Goal: Information Seeking & Learning: Compare options

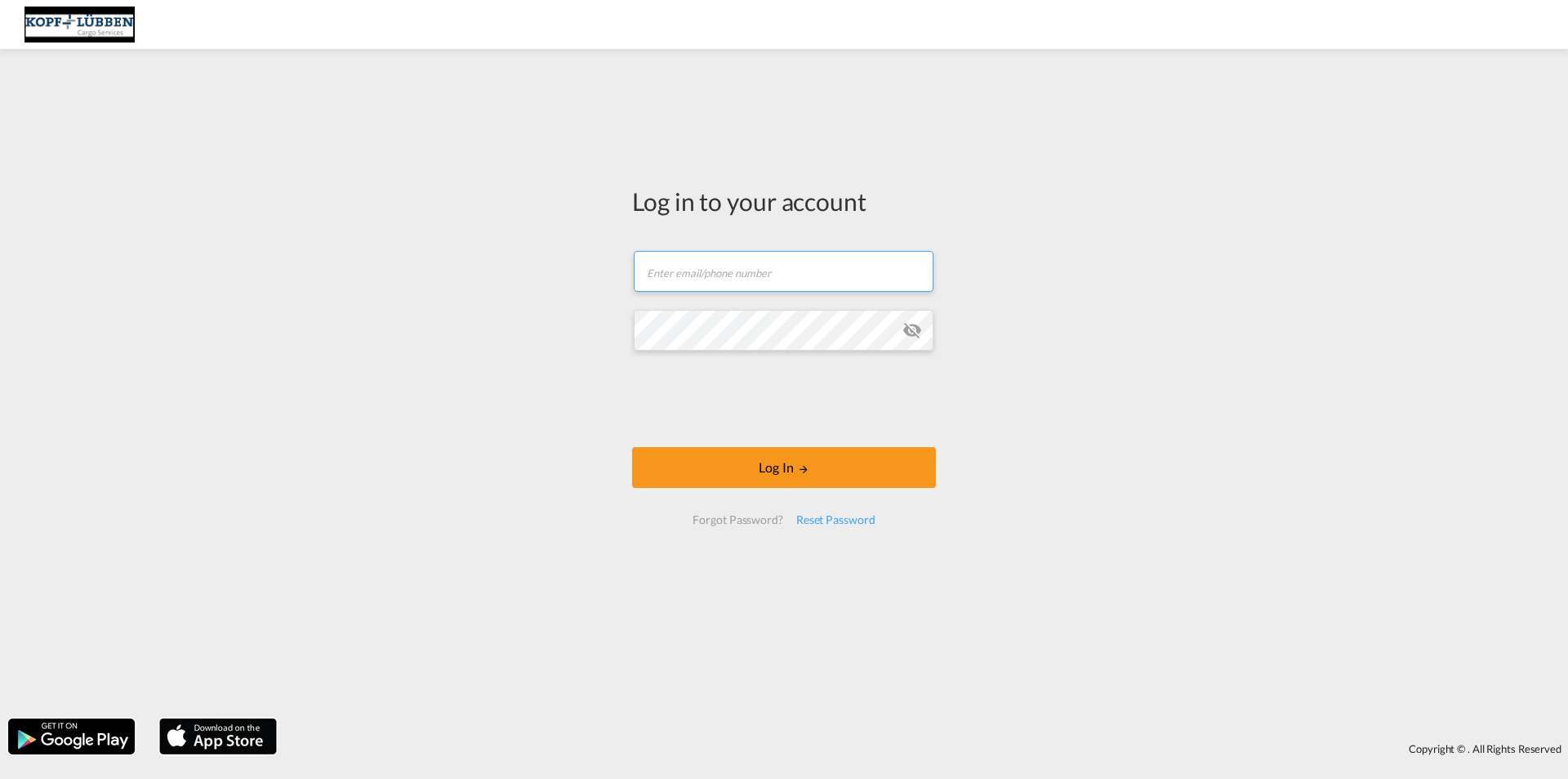
click at [769, 272] on input "text" at bounding box center [783, 271] width 300 height 41
type input "[PERSON_NAME][EMAIL_ADDRESS][PERSON_NAME][DOMAIN_NAME]"
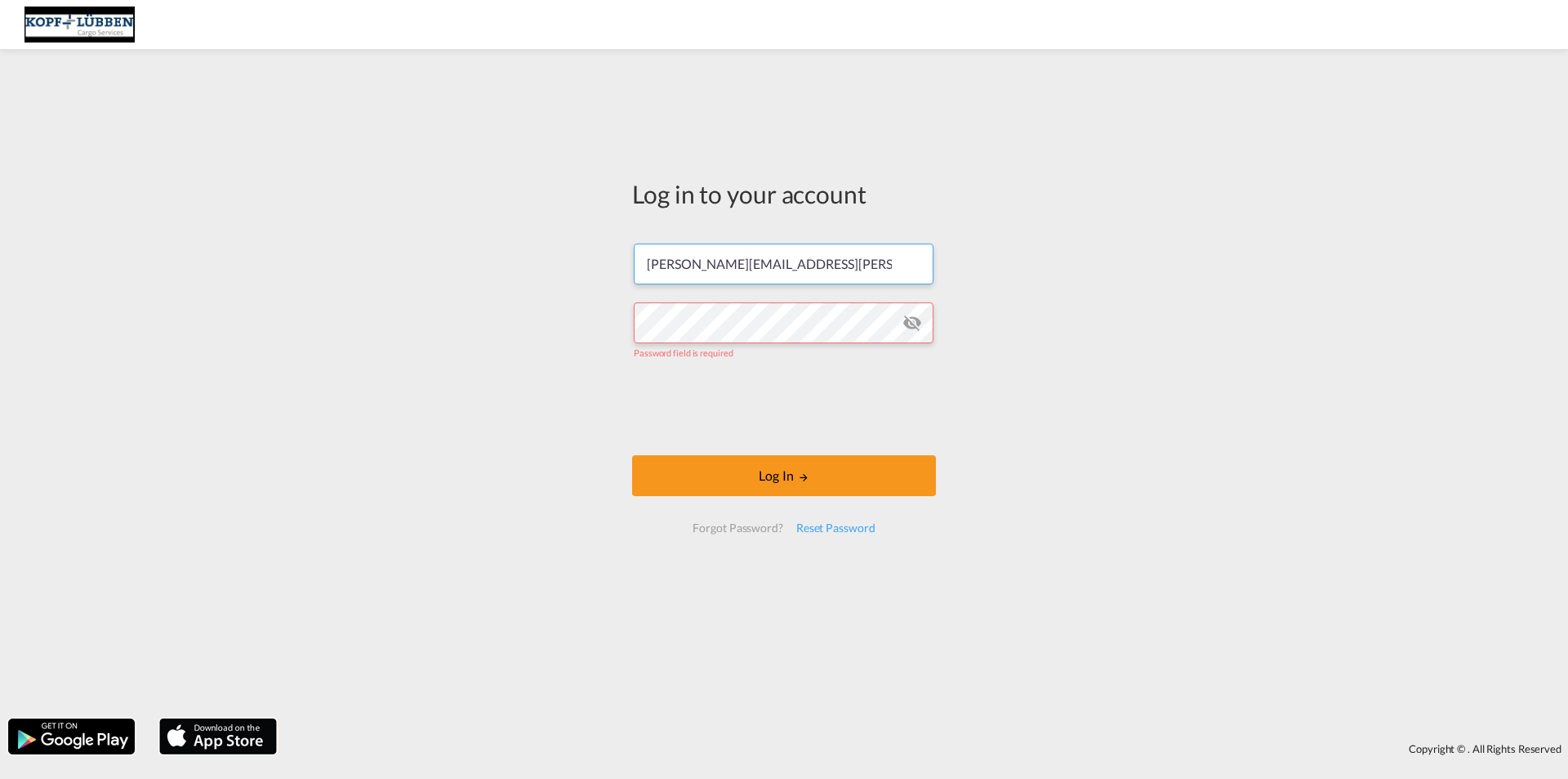
click at [828, 250] on input "[PERSON_NAME][EMAIL_ADDRESS][PERSON_NAME][DOMAIN_NAME]" at bounding box center [783, 263] width 300 height 41
drag, startPoint x: 723, startPoint y: 259, endPoint x: 643, endPoint y: 261, distance: 80.0
click at [643, 261] on input "[PERSON_NAME][EMAIL_ADDRESS][PERSON_NAME][DOMAIN_NAME]" at bounding box center [783, 263] width 300 height 41
click at [806, 272] on input "[PERSON_NAME][EMAIL_ADDRESS][PERSON_NAME][DOMAIN_NAME]" at bounding box center [783, 263] width 300 height 41
drag, startPoint x: 745, startPoint y: 267, endPoint x: 613, endPoint y: 266, distance: 132.0
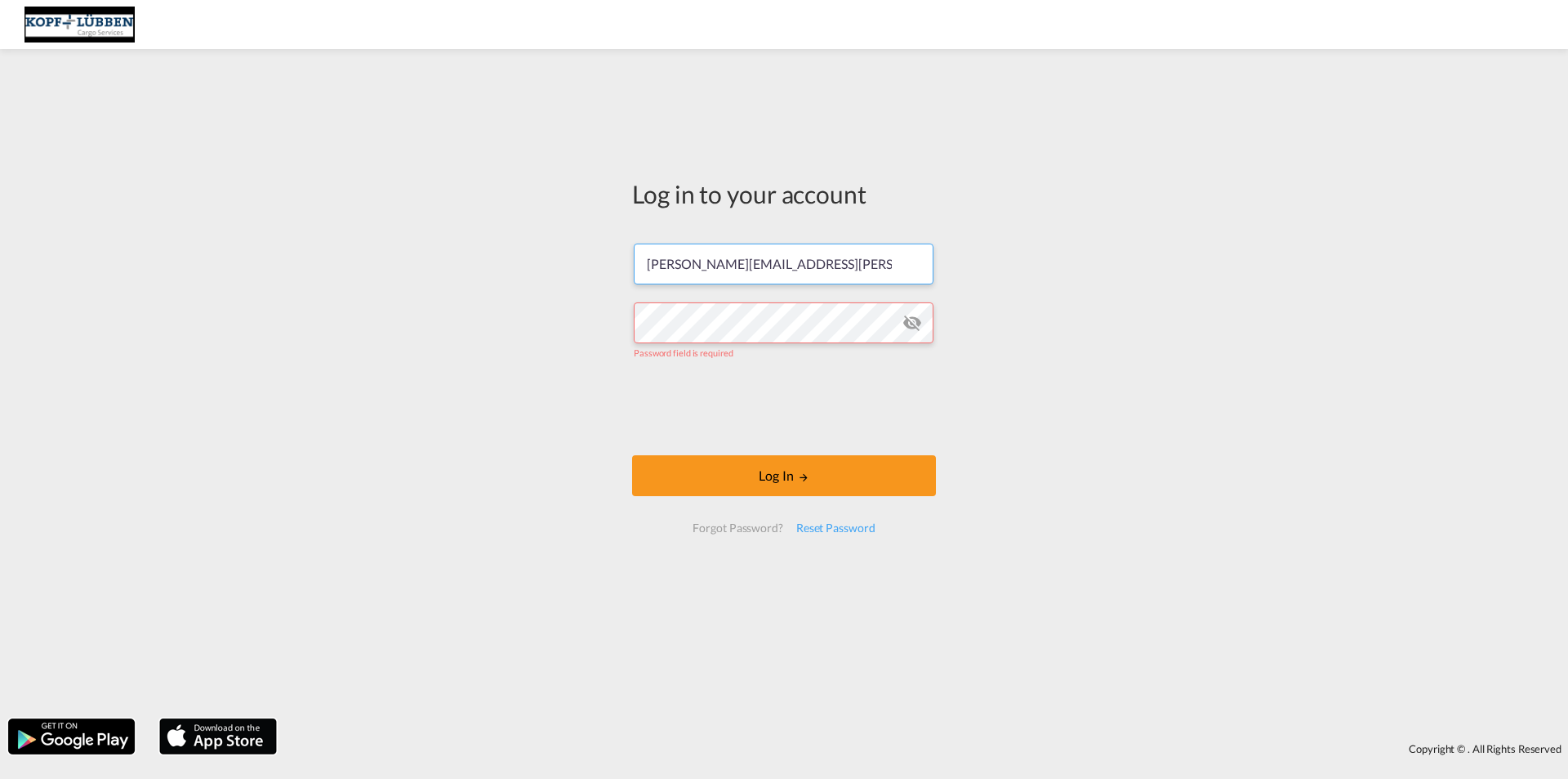
click at [613, 266] on div "Log in to your account [PERSON_NAME][EMAIL_ADDRESS][PERSON_NAME][DOMAIN_NAME] P…" at bounding box center [784, 384] width 1568 height 653
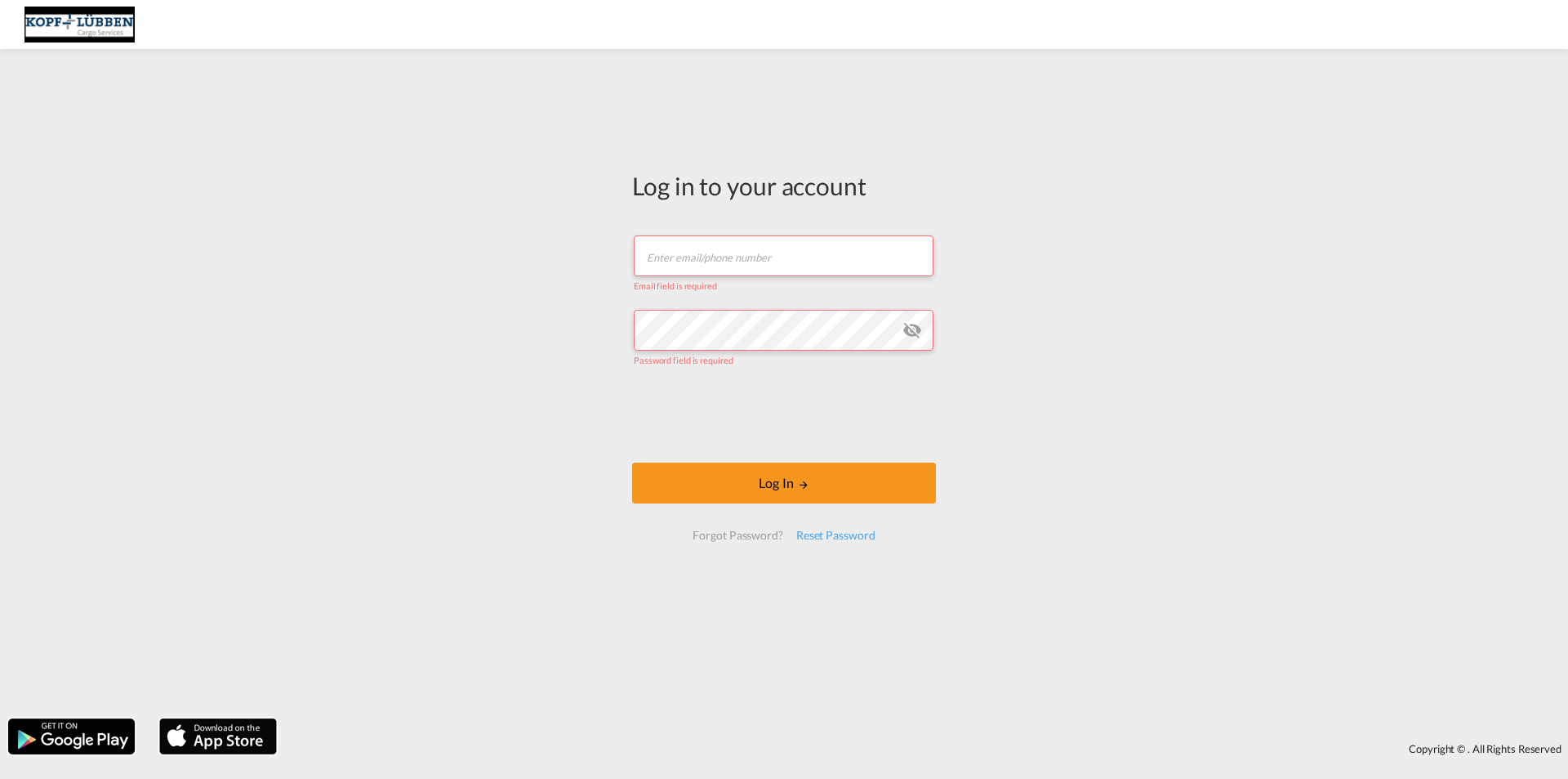
type input "r"
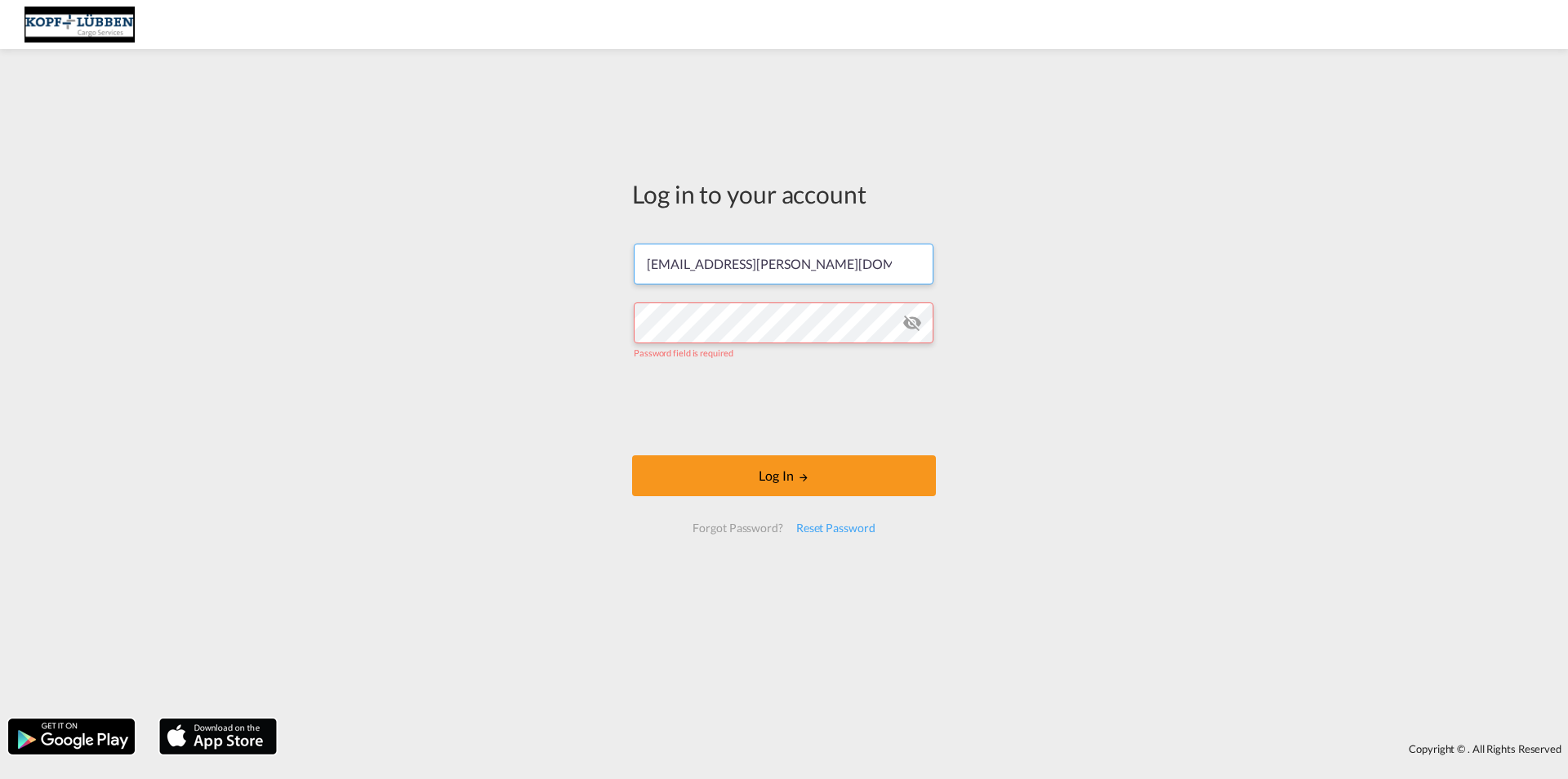
type input "[EMAIL_ADDRESS][PERSON_NAME][DOMAIN_NAME]"
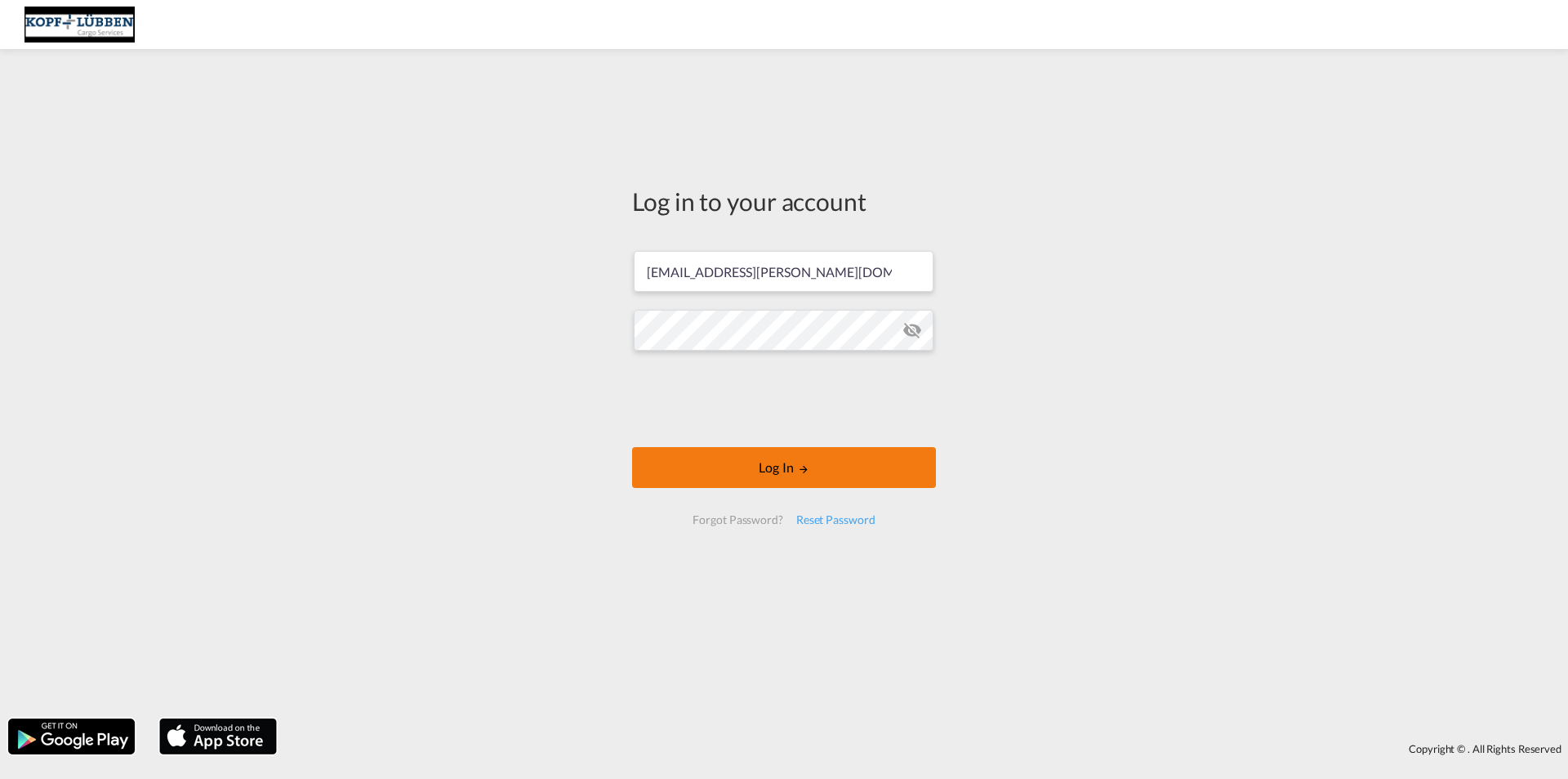
click at [811, 471] on button "Log In" at bounding box center [784, 467] width 304 height 41
